Goal: Communication & Community: Answer question/provide support

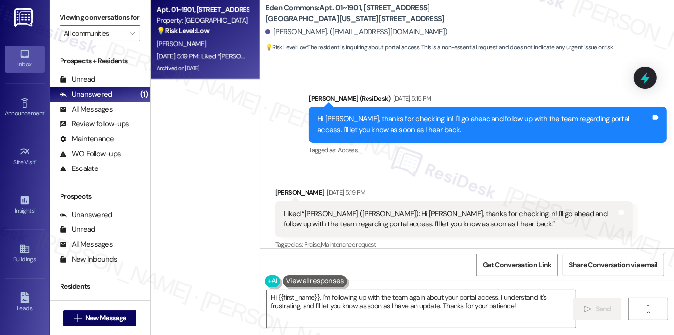
scroll to position [5958, 0]
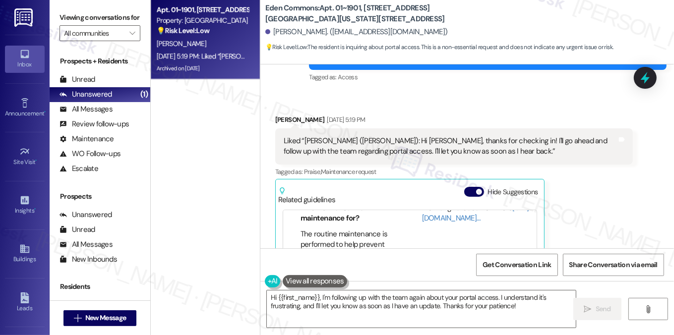
click at [367, 136] on div "Liked “[PERSON_NAME] ([PERSON_NAME]): Hi [PERSON_NAME], thanks for checking in!…" at bounding box center [450, 146] width 333 height 21
click at [376, 136] on div "Liked “[PERSON_NAME] ([PERSON_NAME]): Hi [PERSON_NAME], thanks for checking in!…" at bounding box center [450, 146] width 333 height 21
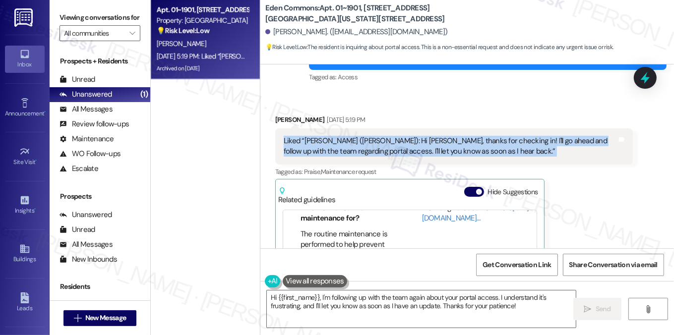
click at [376, 136] on div "Liked “[PERSON_NAME] ([PERSON_NAME]): Hi [PERSON_NAME], thanks for checking in!…" at bounding box center [450, 146] width 333 height 21
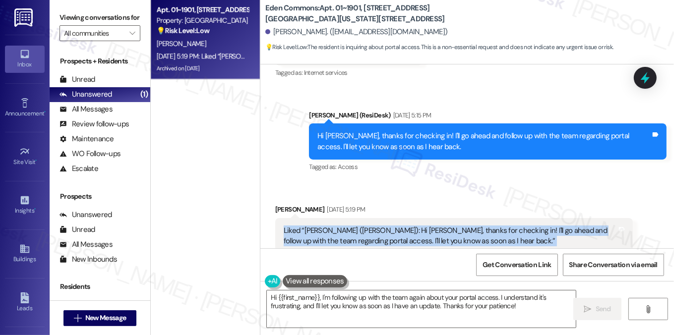
scroll to position [5810, 0]
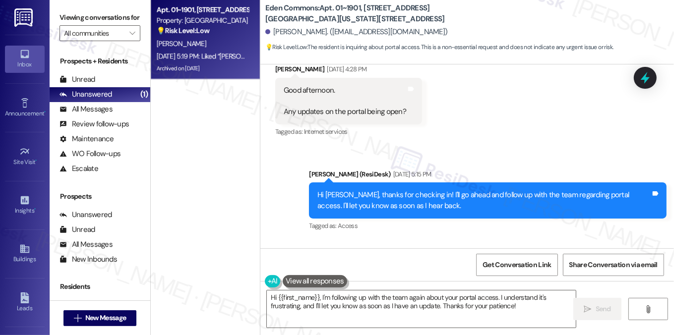
click at [355, 190] on div "Hi [PERSON_NAME], thanks for checking in! I'll go ahead and follow up with the …" at bounding box center [483, 200] width 333 height 21
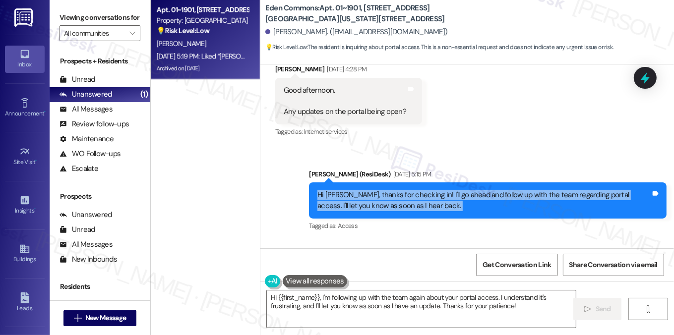
click at [355, 190] on div "Hi [PERSON_NAME], thanks for checking in! I'll go ahead and follow up with the …" at bounding box center [483, 200] width 333 height 21
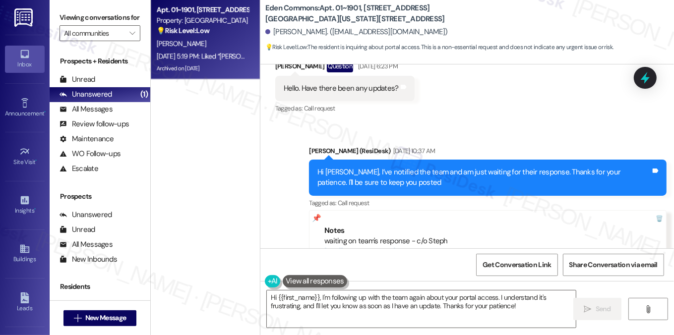
scroll to position [5512, 0]
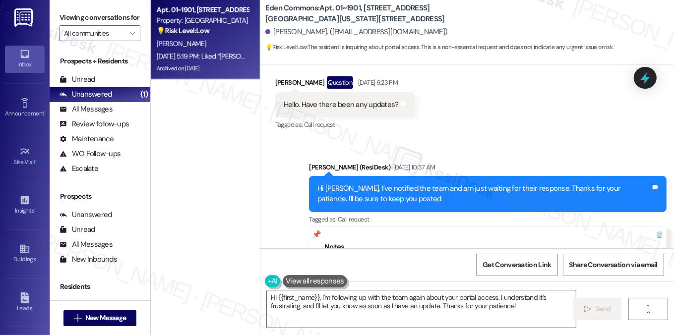
drag, startPoint x: 380, startPoint y: 203, endPoint x: 441, endPoint y: 201, distance: 61.0
click at [441, 252] on div "waiting on team's response - c/o Steph [URL][DOMAIN_NAME] ---- From [EMAIL_ADDR…" at bounding box center [487, 284] width 327 height 64
click at [452, 140] on div "Sent via SMS [PERSON_NAME] (ResiDesk) [DATE] 10:37 AM Hi [PERSON_NAME], I’ve no…" at bounding box center [466, 239] width 413 height 199
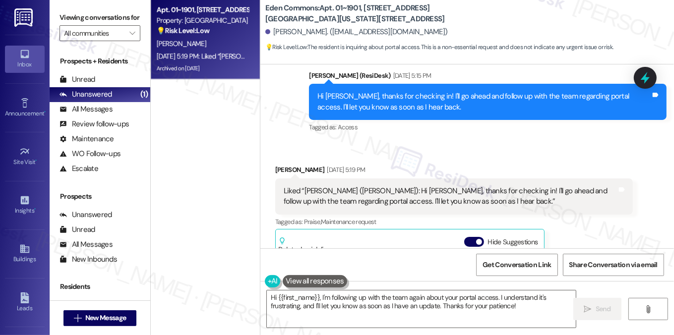
scroll to position [5859, 0]
